Goal: Find specific page/section: Find specific page/section

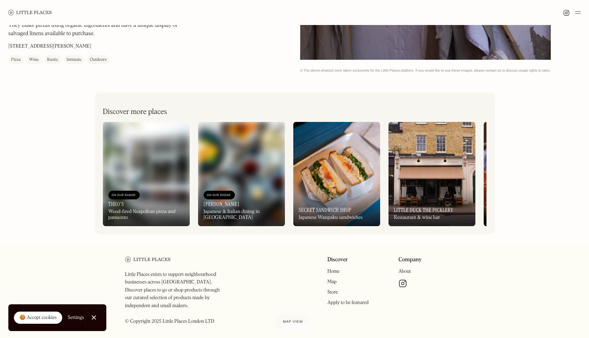
scroll to position [69, 0]
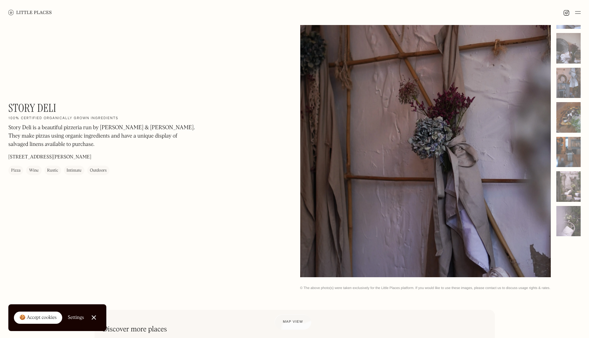
click at [575, 76] on div at bounding box center [568, 83] width 24 height 31
click at [568, 83] on div at bounding box center [568, 83] width 24 height 31
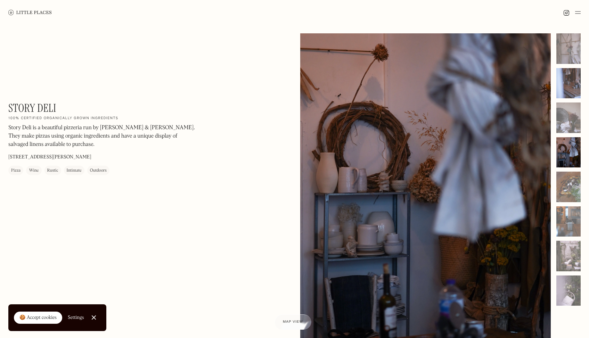
click at [564, 85] on div at bounding box center [568, 83] width 24 height 31
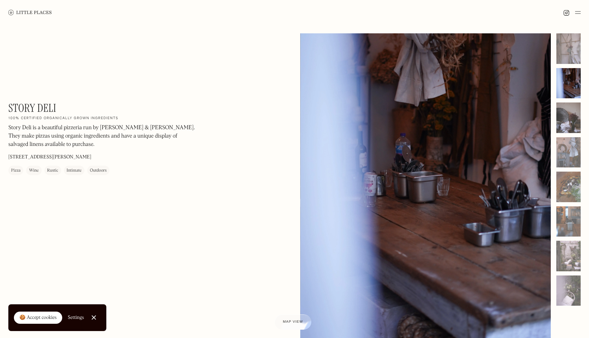
click at [568, 117] on div at bounding box center [568, 117] width 24 height 31
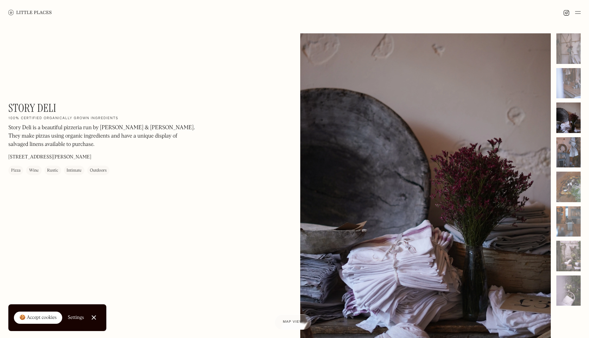
click at [575, 143] on div at bounding box center [568, 152] width 24 height 31
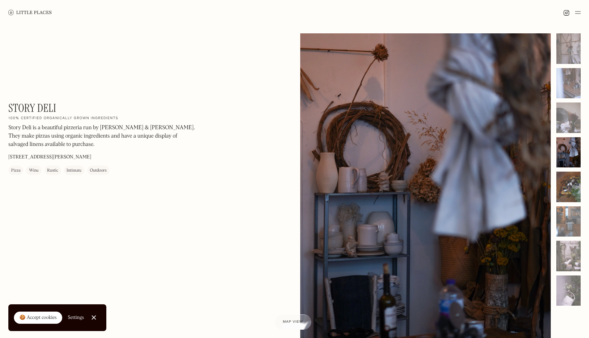
click at [570, 181] on div at bounding box center [568, 187] width 24 height 31
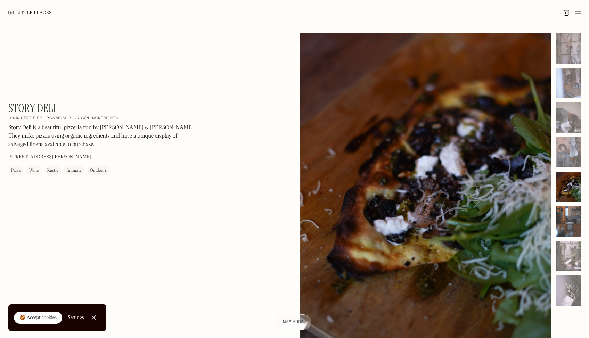
click at [569, 214] on div at bounding box center [568, 221] width 24 height 31
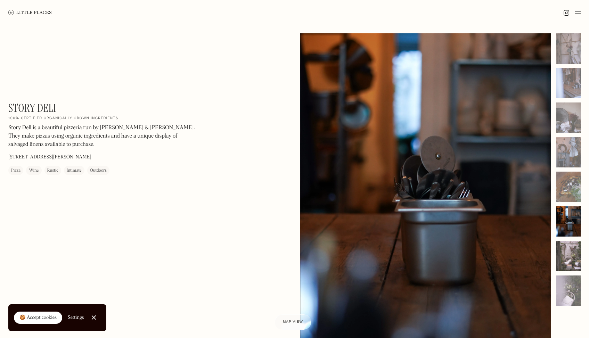
click at [564, 247] on div at bounding box center [568, 256] width 24 height 31
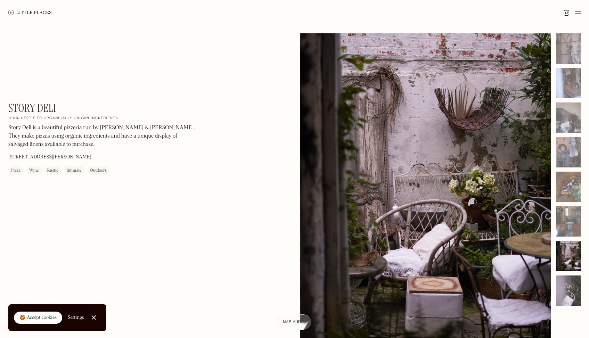
click at [566, 293] on div at bounding box center [568, 290] width 24 height 31
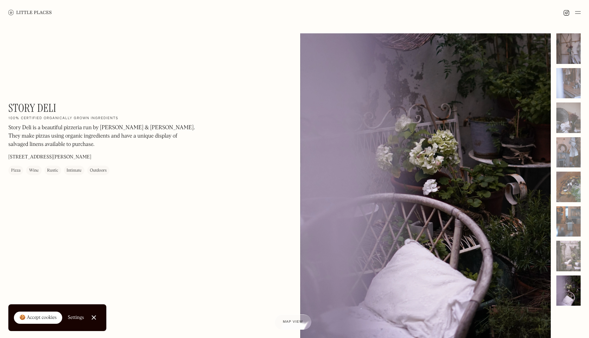
click at [568, 49] on div at bounding box center [568, 48] width 24 height 31
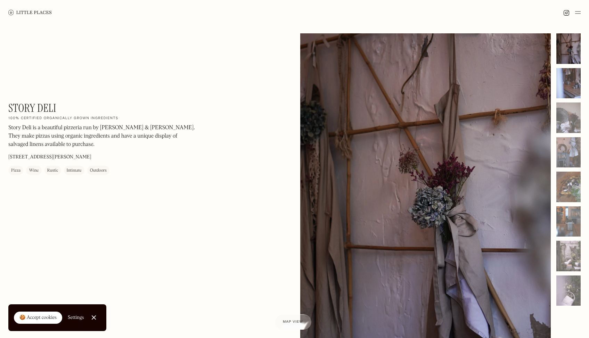
click at [571, 81] on div at bounding box center [568, 83] width 24 height 31
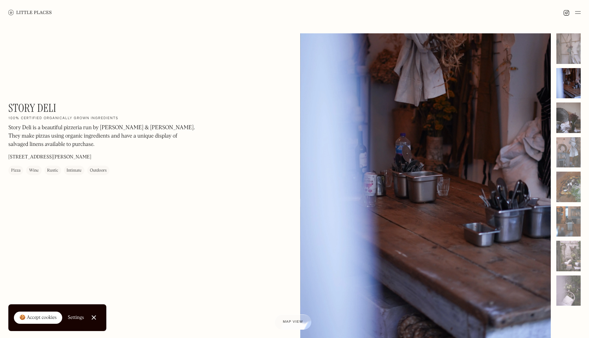
click at [567, 114] on div at bounding box center [568, 117] width 24 height 31
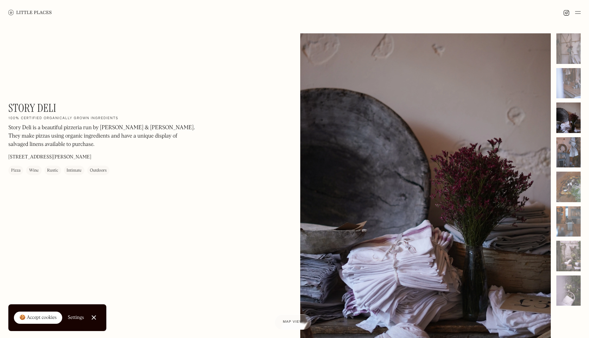
click at [562, 150] on div at bounding box center [568, 152] width 24 height 31
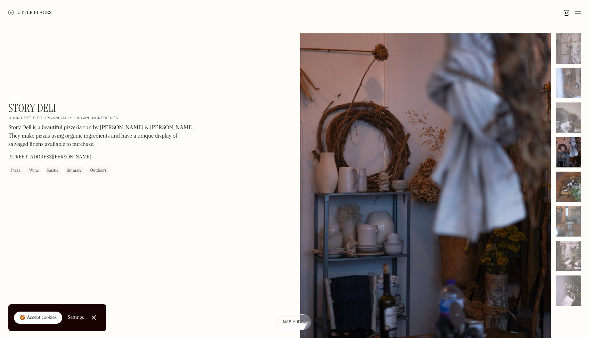
click at [566, 180] on div at bounding box center [568, 187] width 24 height 31
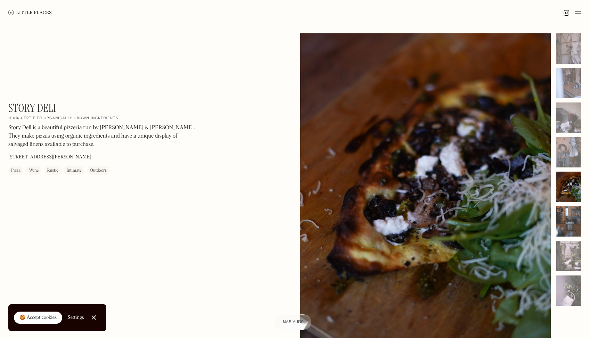
click at [572, 234] on div at bounding box center [568, 221] width 24 height 31
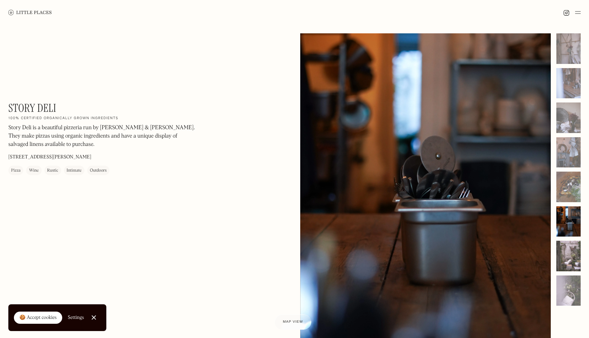
click at [566, 248] on div at bounding box center [568, 256] width 24 height 31
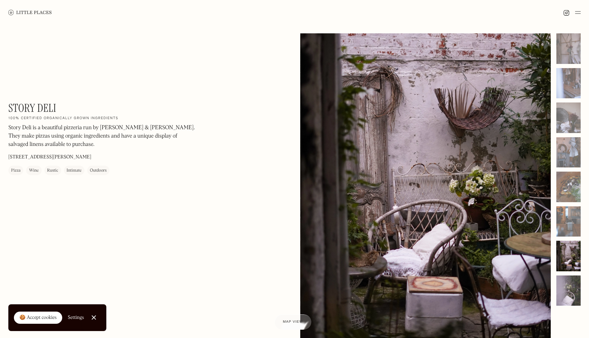
click at [567, 289] on div at bounding box center [568, 290] width 24 height 31
